Goal: Navigation & Orientation: Find specific page/section

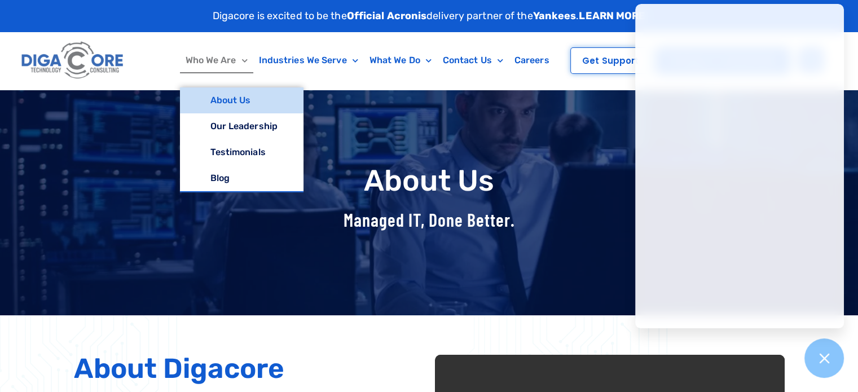
click at [212, 55] on link "Who We Are" at bounding box center [216, 60] width 73 height 26
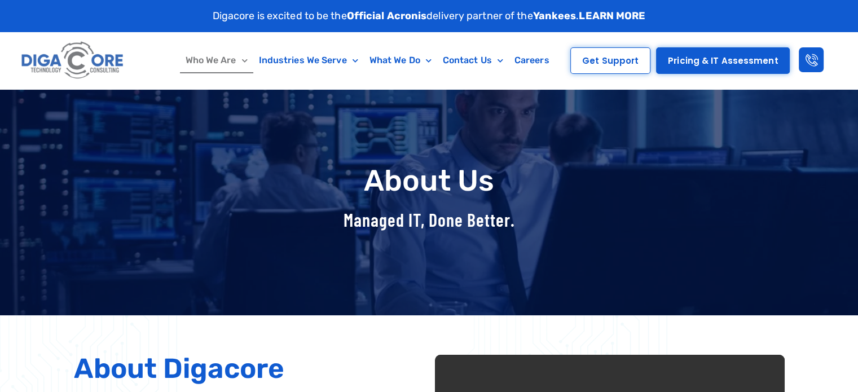
click at [58, 58] on img at bounding box center [73, 61] width 108 height 46
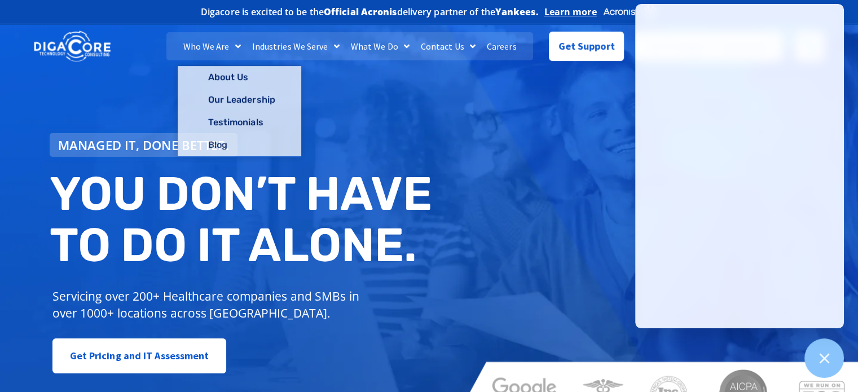
click at [503, 45] on link "Careers" at bounding box center [501, 46] width 41 height 28
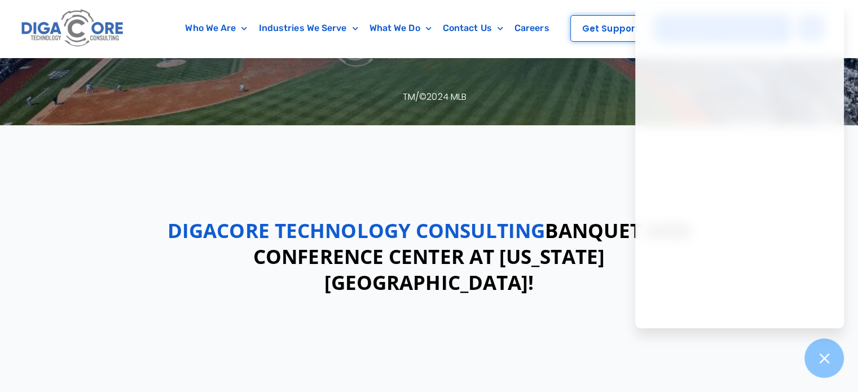
scroll to position [282, 0]
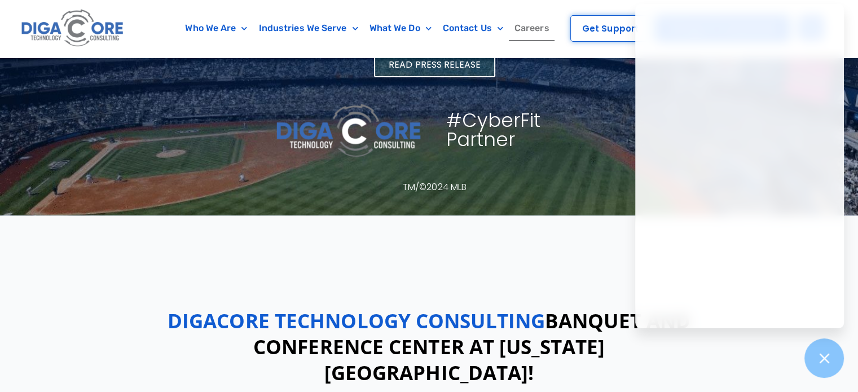
click at [518, 24] on link "Careers" at bounding box center [532, 28] width 46 height 26
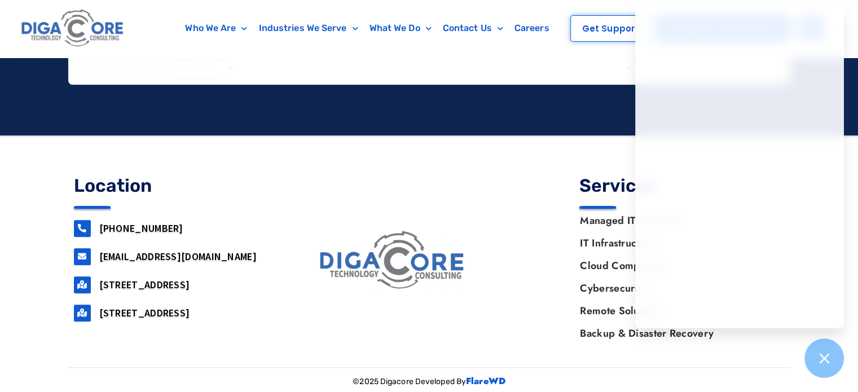
scroll to position [857, 0]
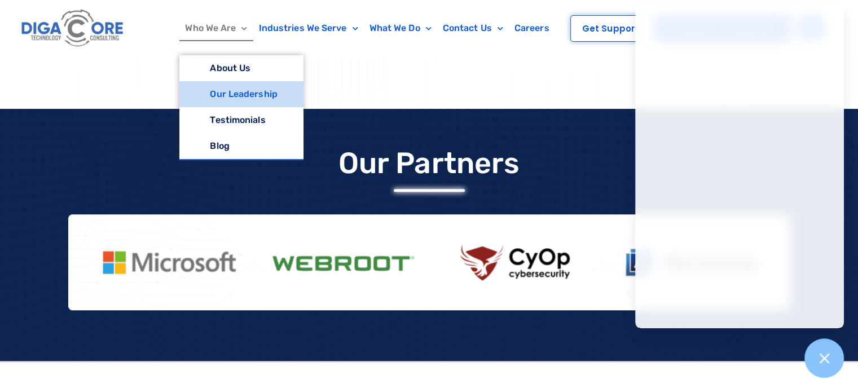
click at [234, 92] on link "Our Leadership" at bounding box center [241, 94] width 124 height 26
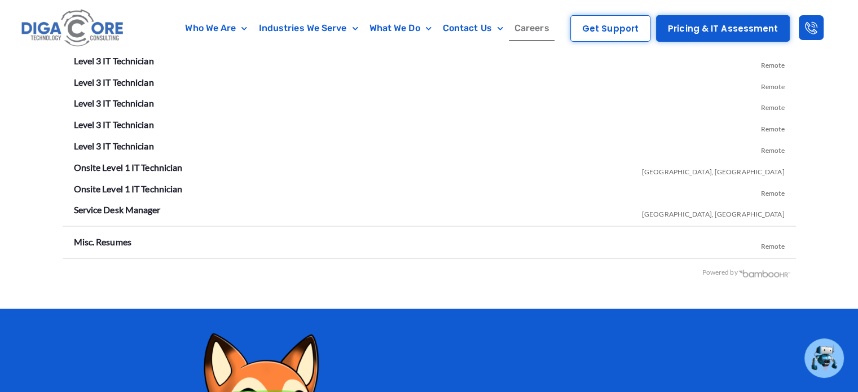
scroll to position [2143, 0]
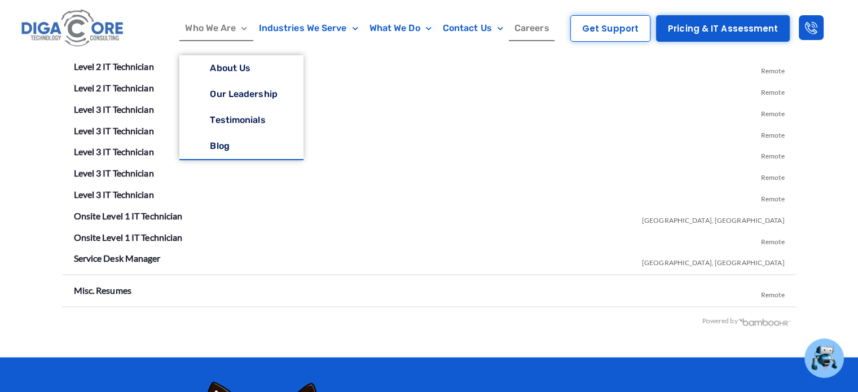
click at [213, 29] on link "Who We Are" at bounding box center [215, 28] width 73 height 26
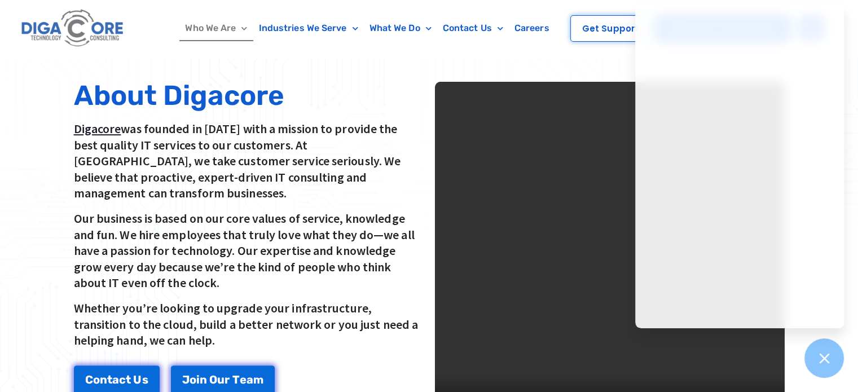
scroll to position [169, 0]
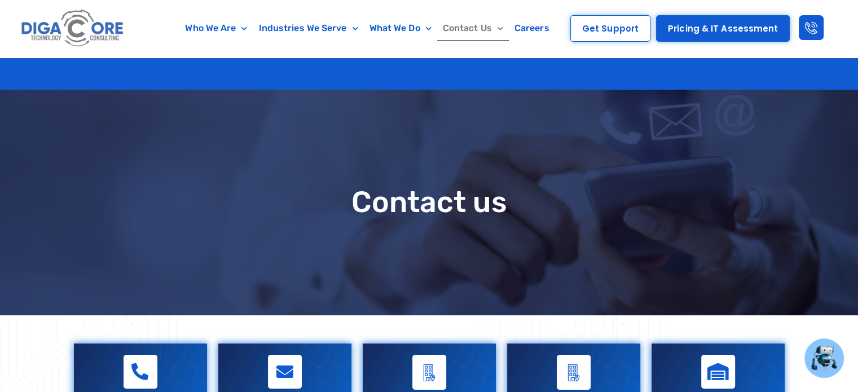
scroll to position [338, 0]
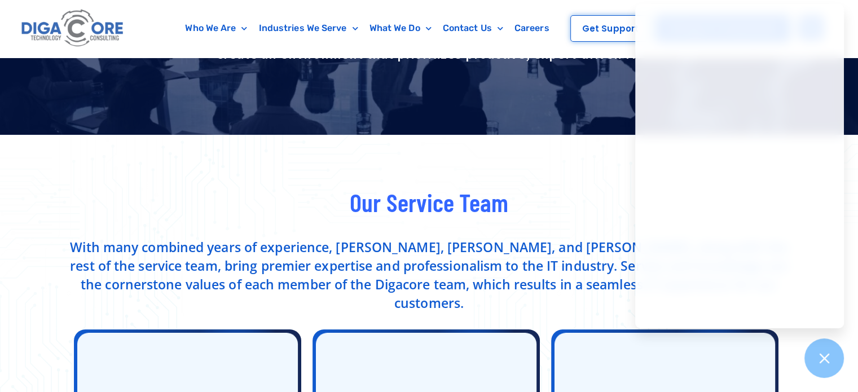
scroll to position [112, 0]
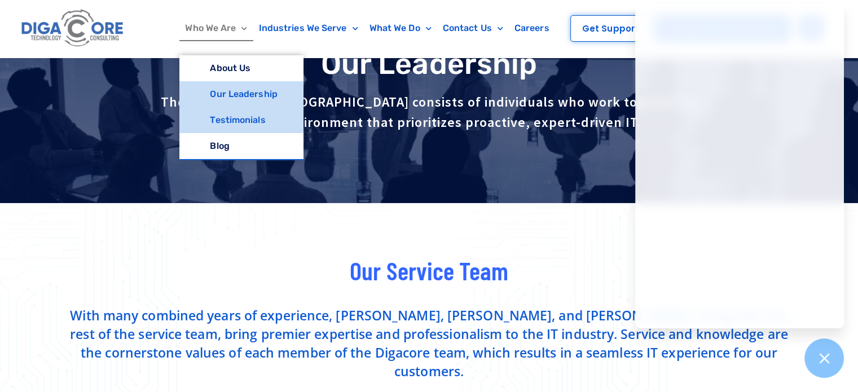
click at [250, 118] on link "Testimonials" at bounding box center [241, 120] width 124 height 26
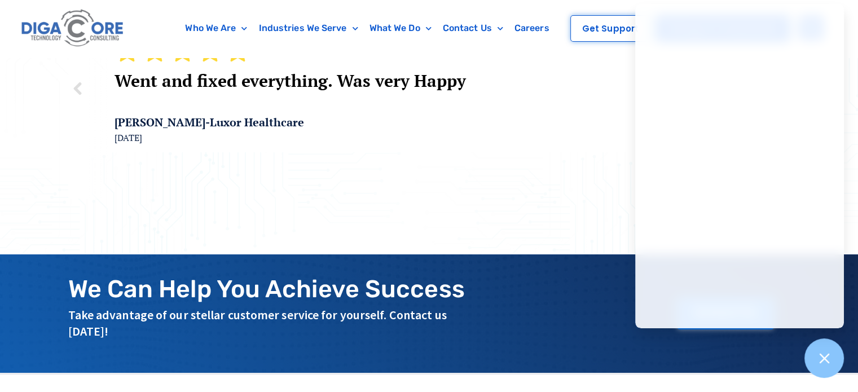
scroll to position [226, 0]
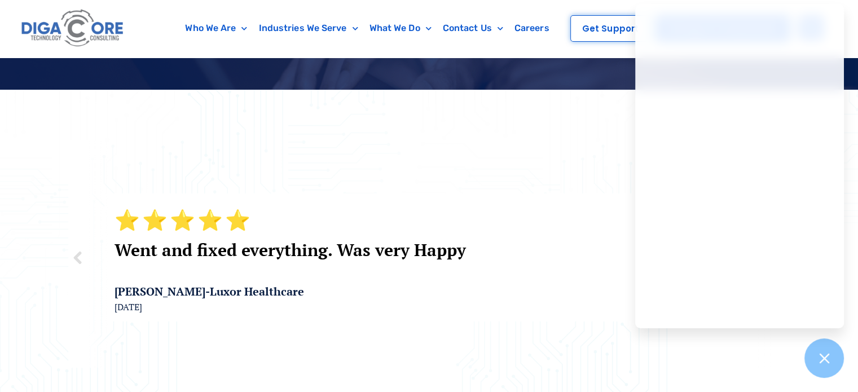
click at [82, 253] on img at bounding box center [78, 258] width 20 height 20
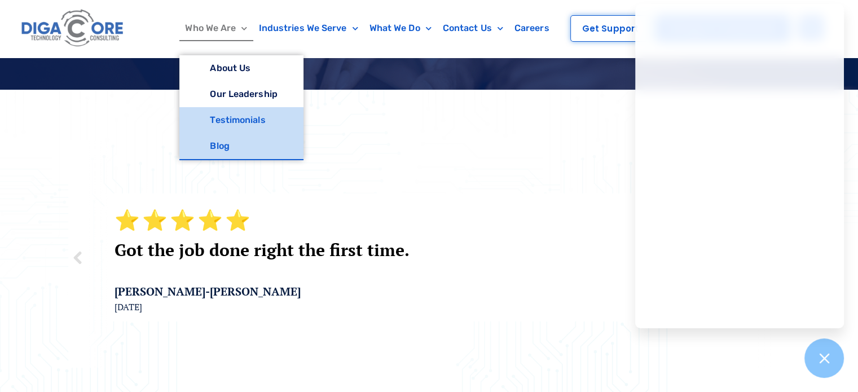
click at [223, 141] on link "Blog" at bounding box center [241, 146] width 124 height 26
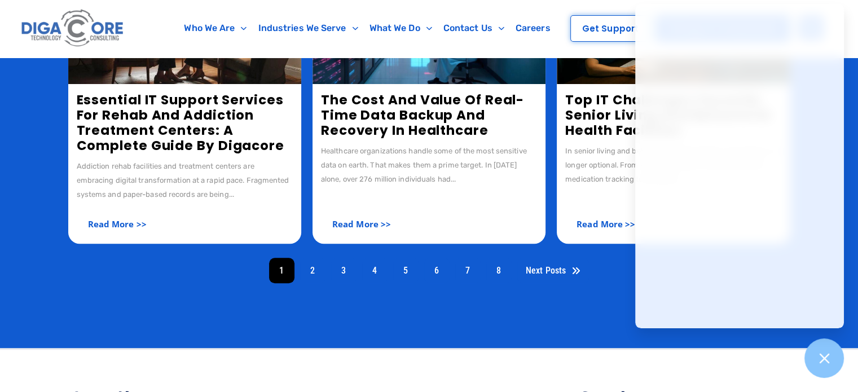
scroll to position [507, 0]
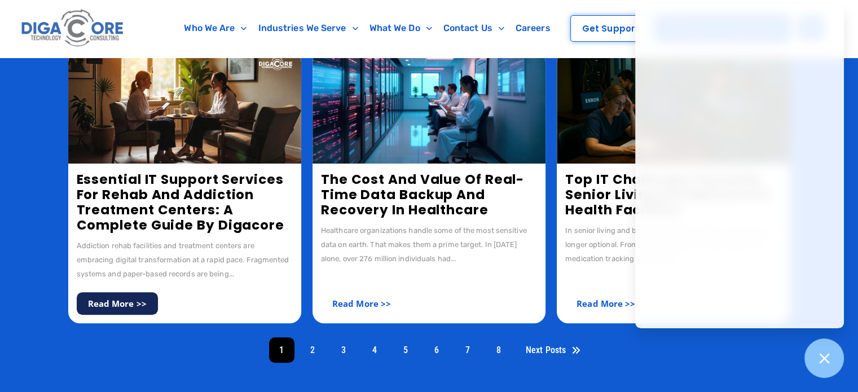
click at [130, 306] on link "Read More >>" at bounding box center [117, 303] width 81 height 23
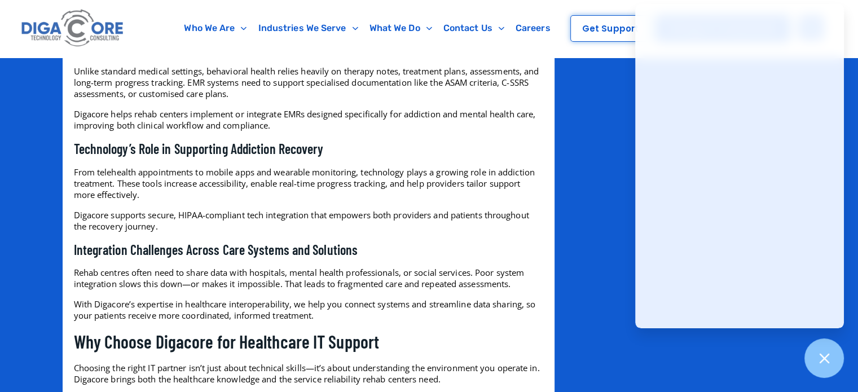
scroll to position [1918, 0]
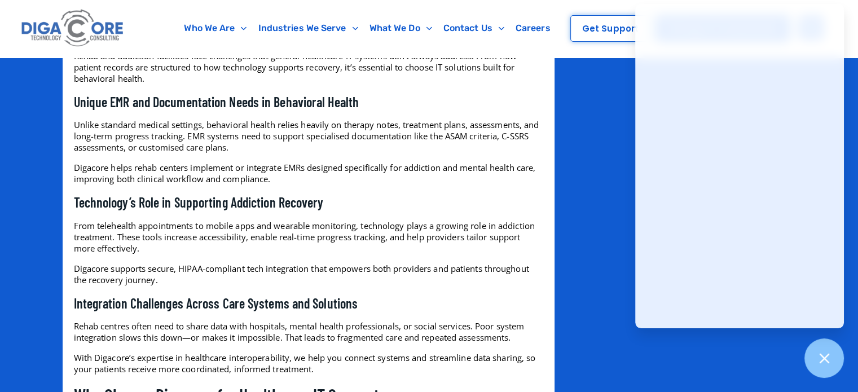
click at [98, 22] on img at bounding box center [73, 29] width 108 height 46
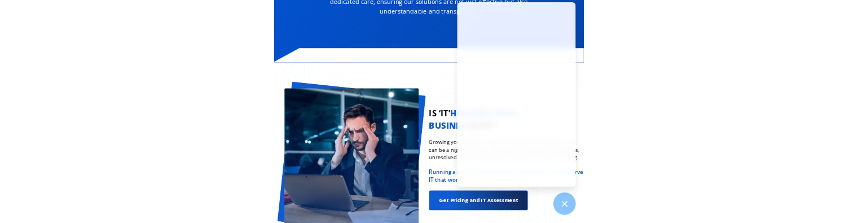
scroll to position [845, 0]
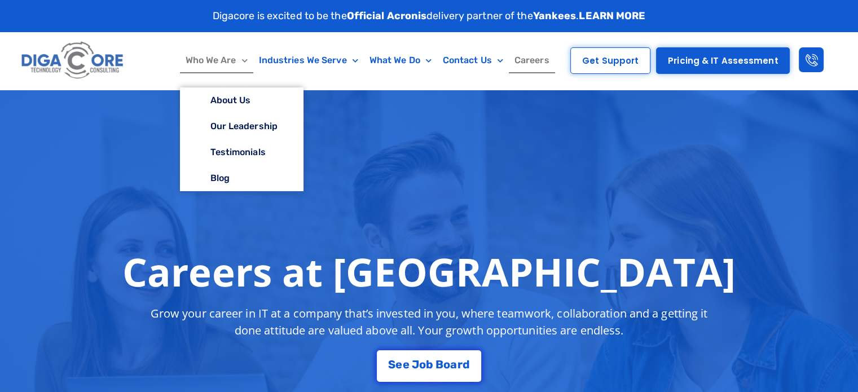
click at [208, 59] on link "Who We Are" at bounding box center [216, 60] width 73 height 26
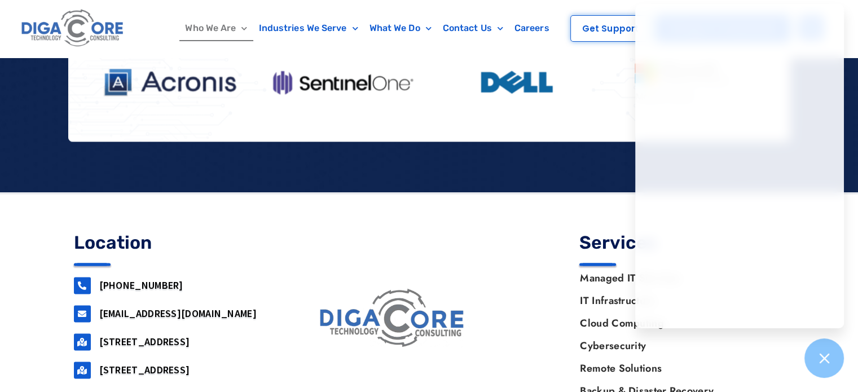
scroll to position [1559, 0]
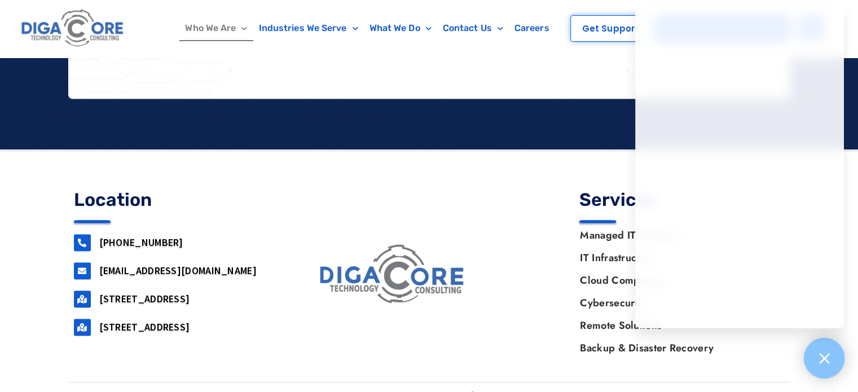
click at [817, 360] on icon at bounding box center [824, 358] width 15 height 15
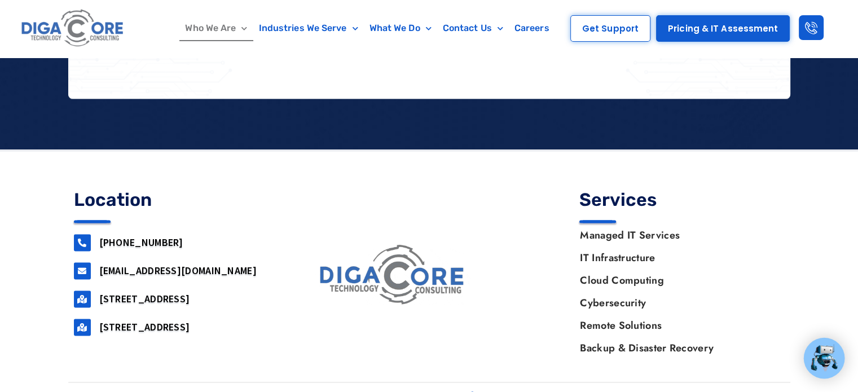
drag, startPoint x: 184, startPoint y: 230, endPoint x: 100, endPoint y: 233, distance: 84.1
click at [100, 236] on h3 "[PHONE_NUMBER]" at bounding box center [189, 242] width 180 height 13
click at [165, 236] on h3 "[PHONE_NUMBER]" at bounding box center [189, 242] width 180 height 13
drag, startPoint x: 164, startPoint y: 226, endPoint x: 82, endPoint y: 234, distance: 82.2
click at [82, 234] on div "[PHONE_NUMBER]" at bounding box center [176, 242] width 205 height 17
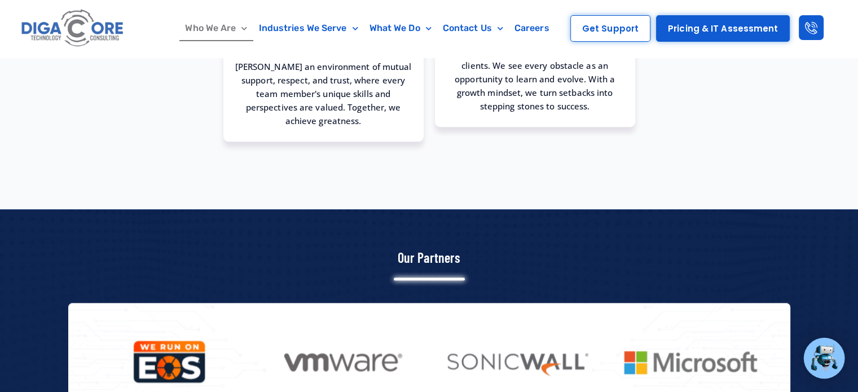
scroll to position [1108, 0]
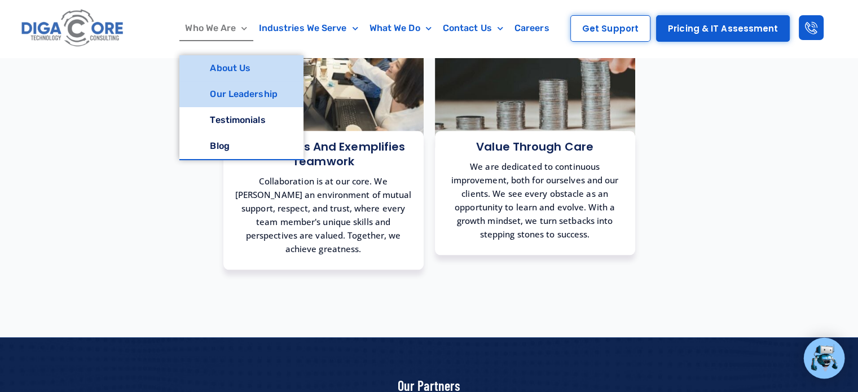
click at [221, 96] on link "Our Leadership" at bounding box center [241, 94] width 124 height 26
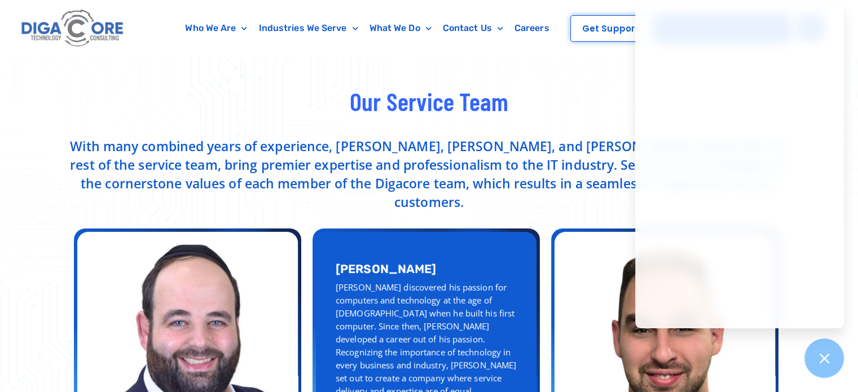
scroll to position [282, 0]
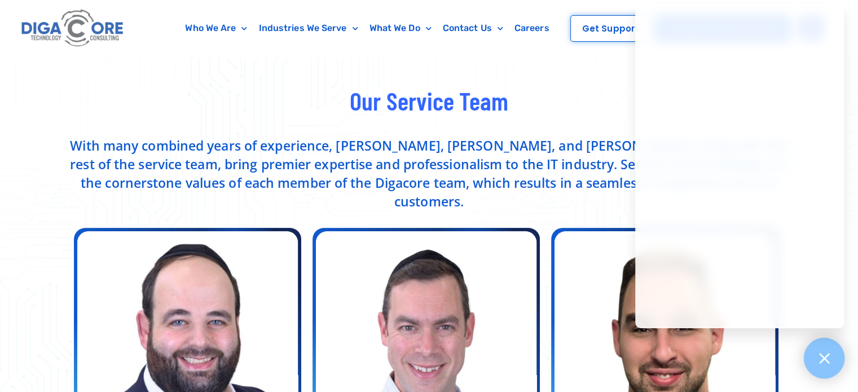
click at [832, 360] on div at bounding box center [824, 358] width 41 height 41
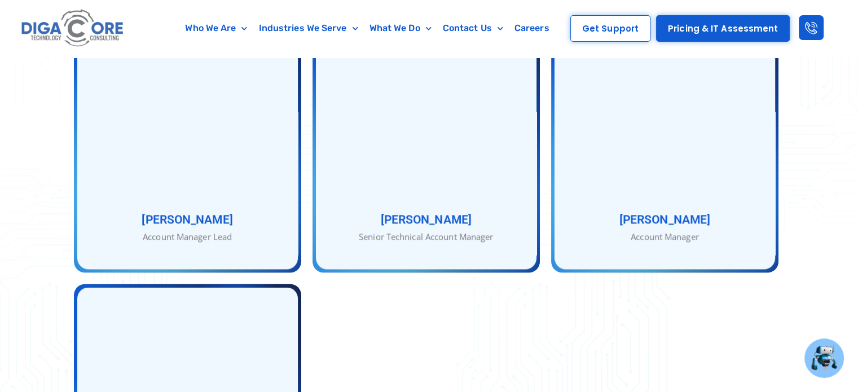
scroll to position [1974, 0]
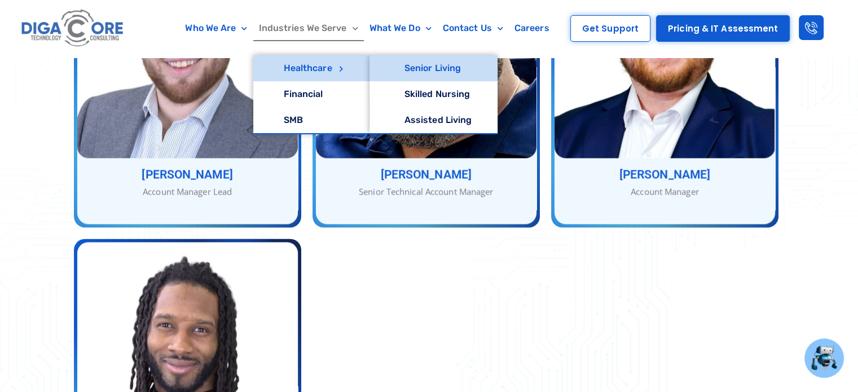
click at [467, 72] on link "Senior Living" at bounding box center [433, 68] width 129 height 26
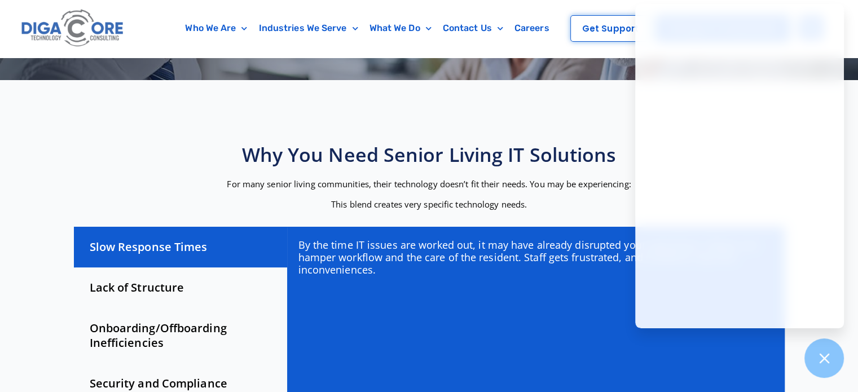
scroll to position [169, 0]
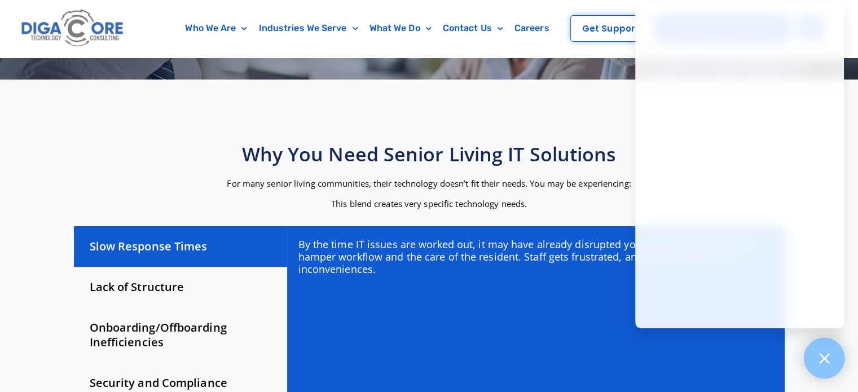
click at [830, 347] on div at bounding box center [824, 358] width 41 height 41
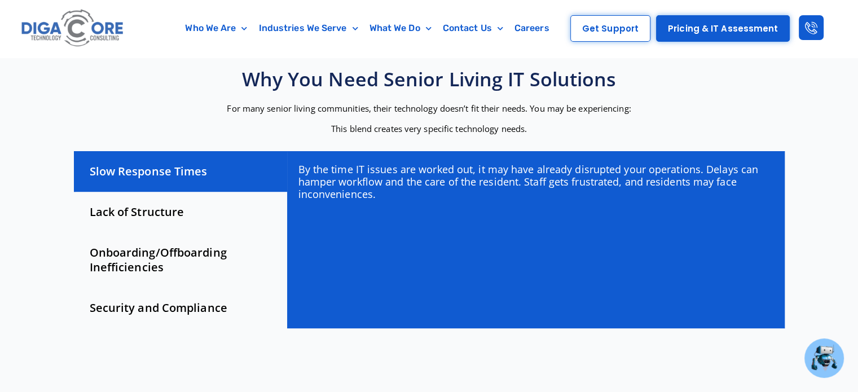
scroll to position [226, 0]
